Goal: Transaction & Acquisition: Purchase product/service

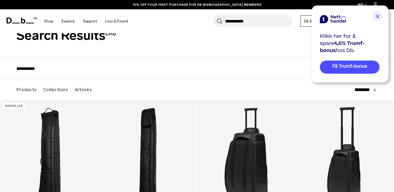
scroll to position [70, 0]
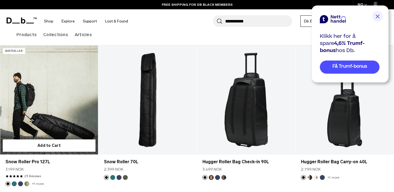
click at [43, 92] on link "Snow Roller Pro 127L" at bounding box center [49, 99] width 98 height 109
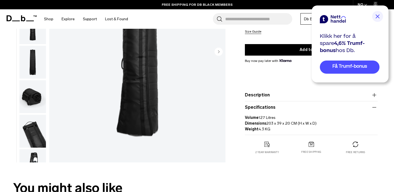
click at [279, 132] on p "Volume 127 Litres Dimensions 203 x 39 x 20 CM (H x W x D) Weight 4.3 KG" at bounding box center [311, 121] width 133 height 21
click at [378, 16] on img at bounding box center [377, 16] width 11 height 11
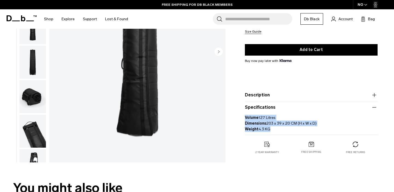
drag, startPoint x: 273, startPoint y: 130, endPoint x: 245, endPoint y: 116, distance: 30.8
click at [245, 116] on p "Volume 127 Litres Dimensions 203 x 39 x 20 CM (H x W x D) Weight 4.3 KG" at bounding box center [311, 121] width 133 height 21
copy p "Volume 127 Litres Dimensions 203 x 39 x 20 CM (H x W x D) Weight 4.3 KG"
